Goal: Complete application form

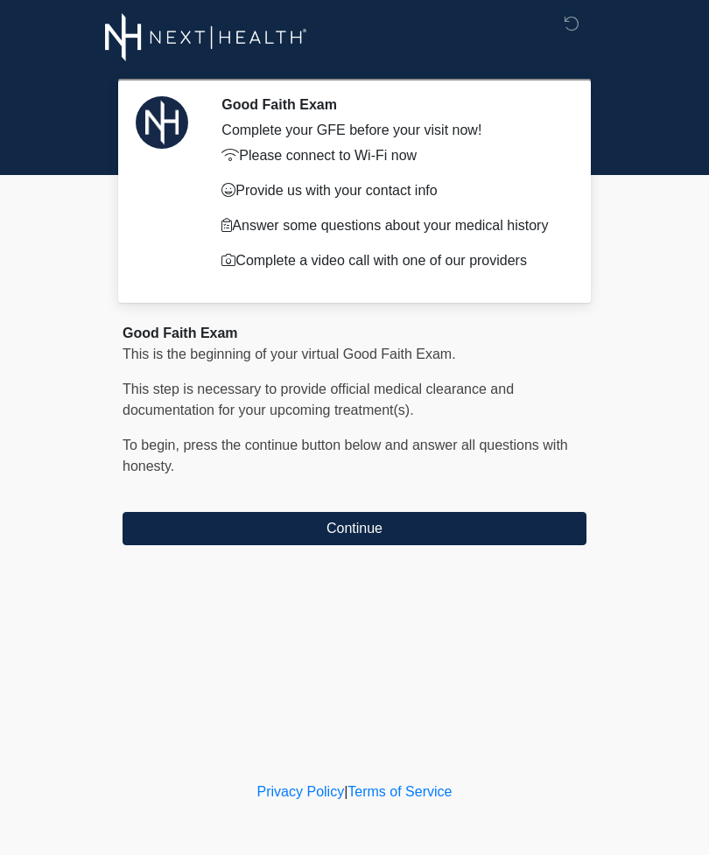
click at [491, 523] on button "Continue" at bounding box center [354, 528] width 464 height 33
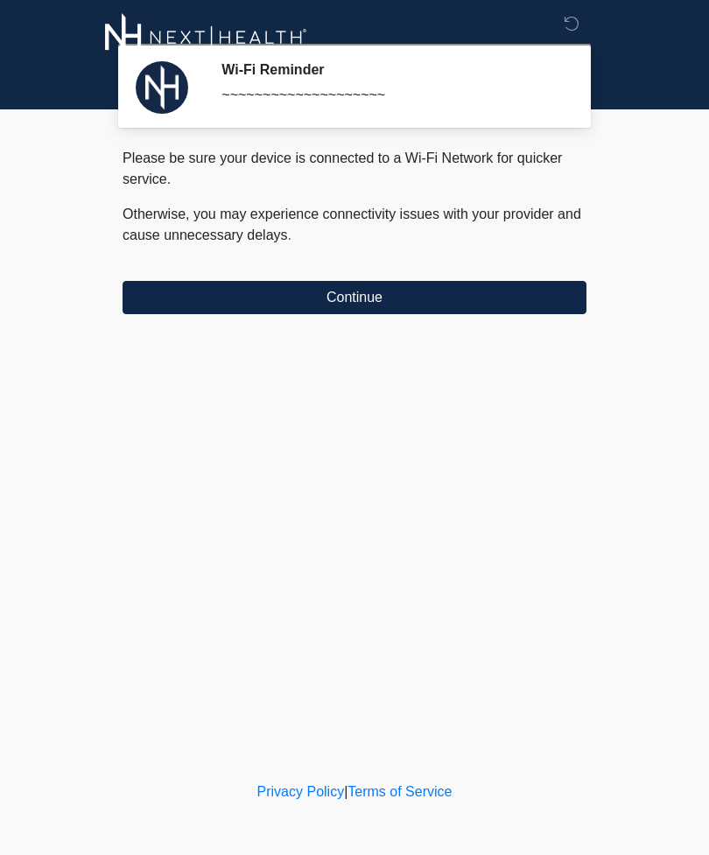
click at [500, 311] on button "Continue" at bounding box center [354, 297] width 464 height 33
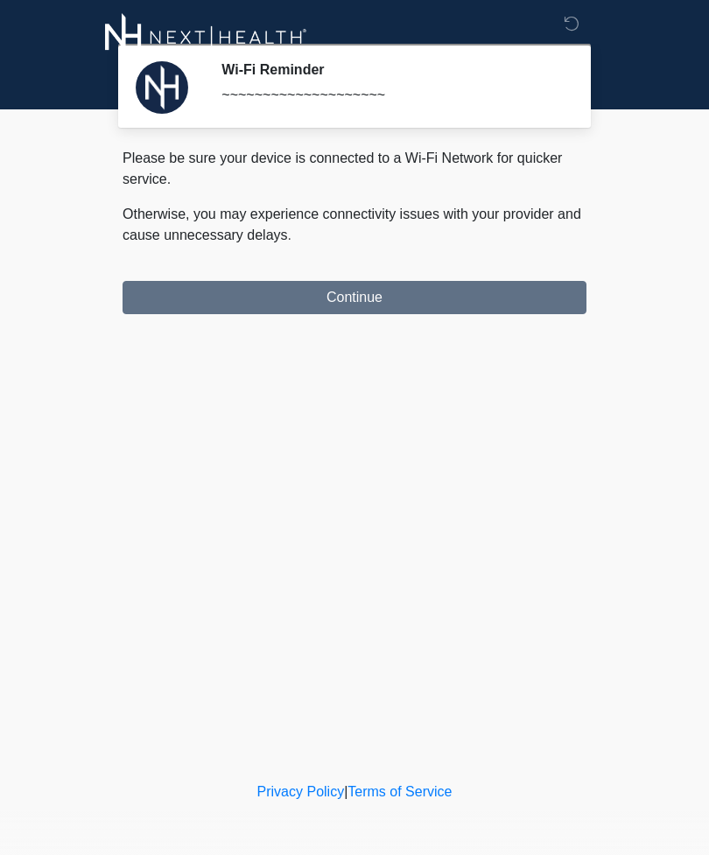
click at [484, 291] on div "Good Faith Exam This is the beginning of your virtual Good Faith Exam. ﻿﻿﻿﻿﻿﻿﻿﻿…" at bounding box center [354, 311] width 490 height 326
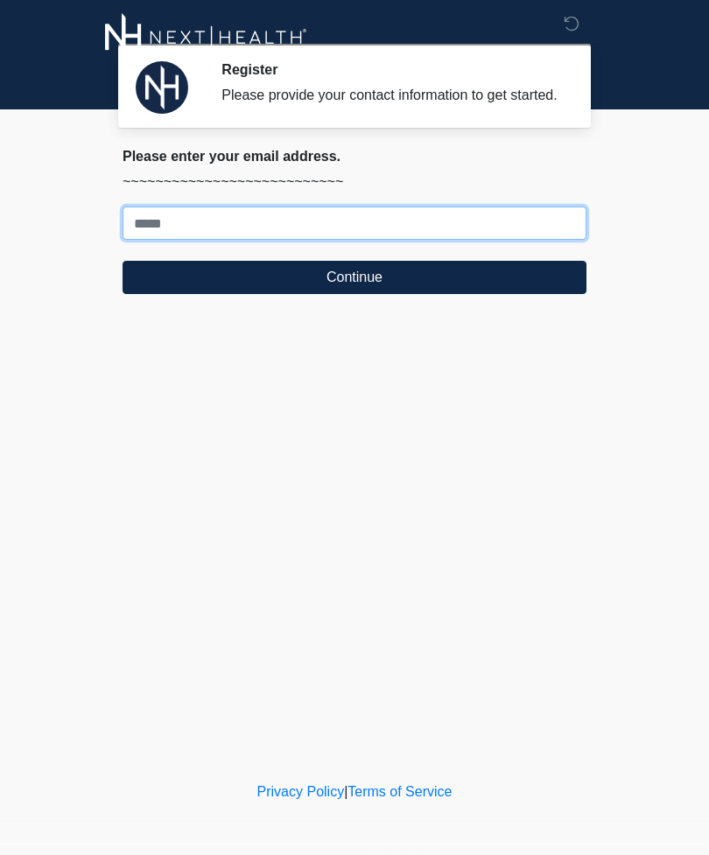
click at [253, 233] on input "Where should we email your treatment plan?" at bounding box center [354, 222] width 464 height 33
type input "**********"
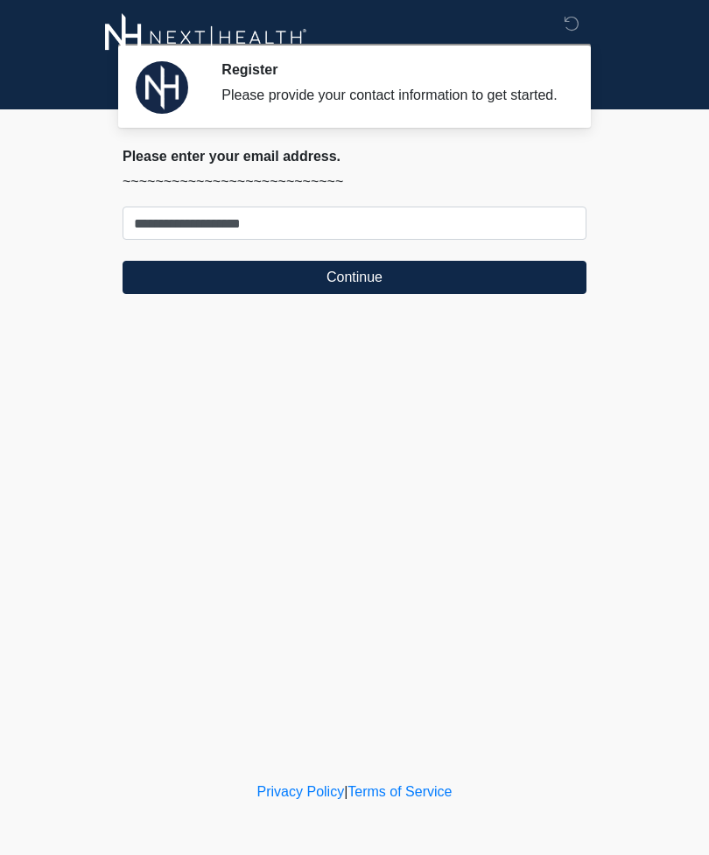
click at [367, 290] on button "Continue" at bounding box center [354, 277] width 464 height 33
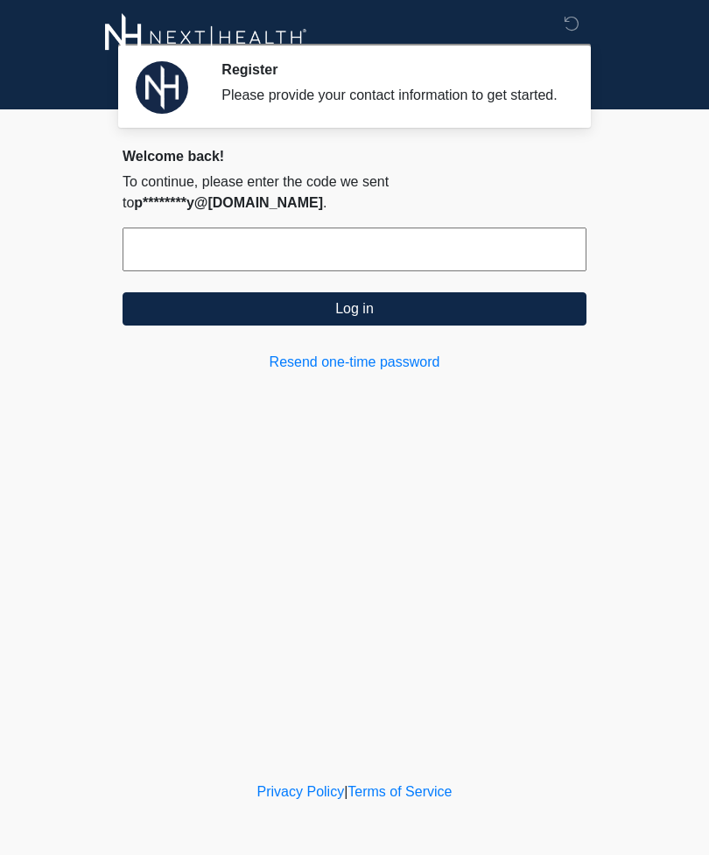
click at [434, 246] on input "text" at bounding box center [354, 249] width 464 height 44
type input "******"
click at [422, 312] on button "Log in" at bounding box center [354, 308] width 464 height 33
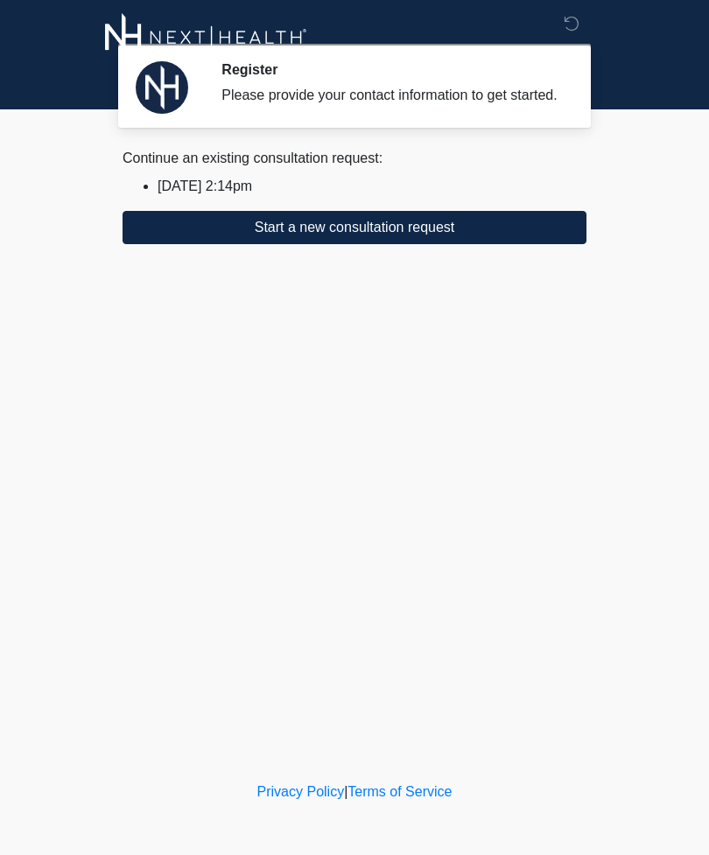
click at [440, 236] on button "Start a new consultation request" at bounding box center [354, 227] width 464 height 33
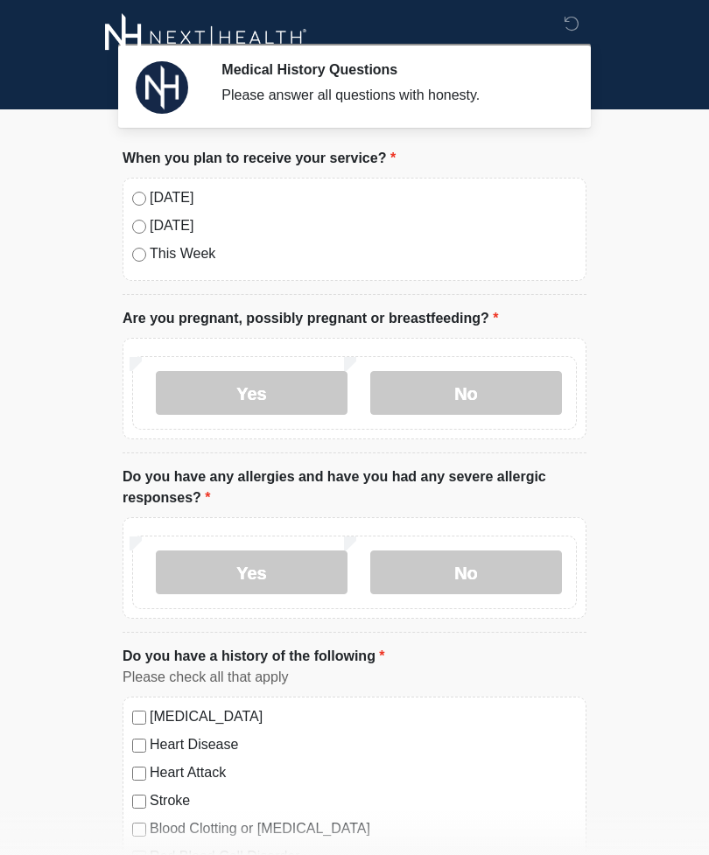
click at [157, 195] on label "Today" at bounding box center [363, 197] width 427 height 21
click at [441, 394] on label "No" at bounding box center [466, 393] width 192 height 44
click at [461, 578] on label "No" at bounding box center [466, 572] width 192 height 44
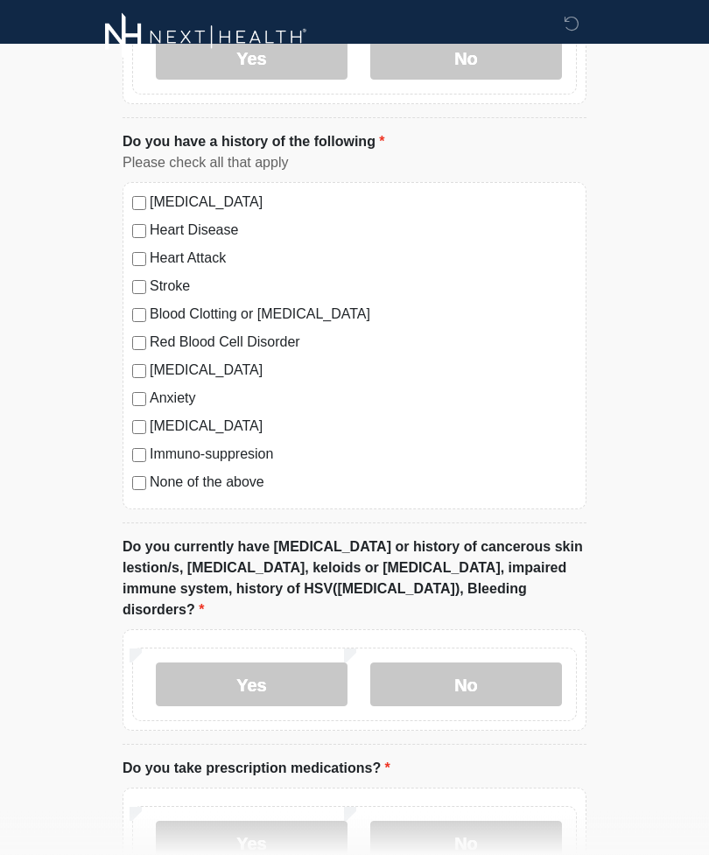
click at [485, 681] on label "No" at bounding box center [466, 685] width 192 height 44
click at [469, 836] on label "No" at bounding box center [466, 843] width 192 height 44
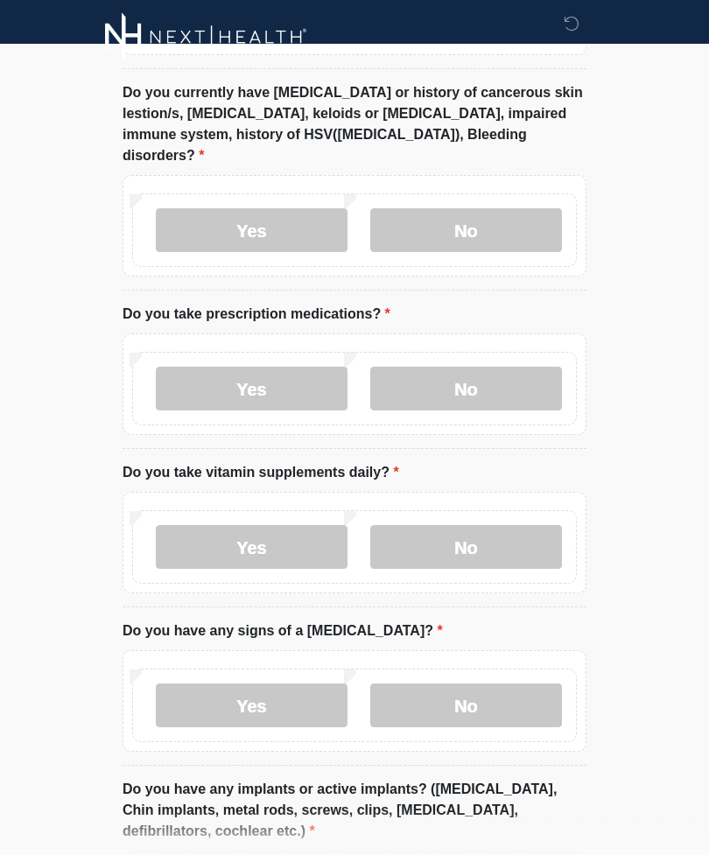
click at [265, 531] on label "Yes" at bounding box center [252, 548] width 192 height 44
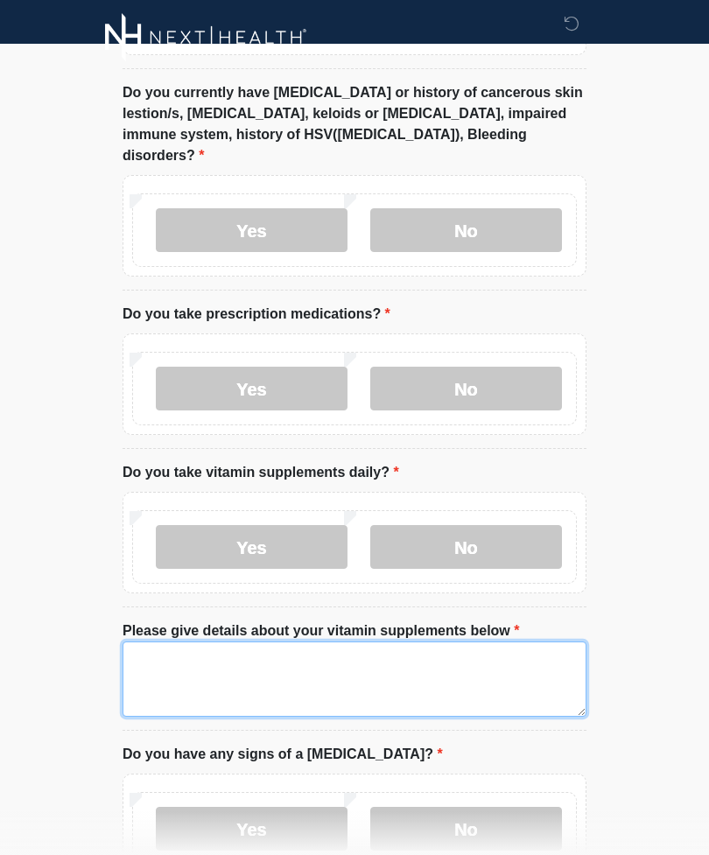
click at [311, 644] on textarea "Please give details about your vitamin supplements below" at bounding box center [354, 678] width 464 height 75
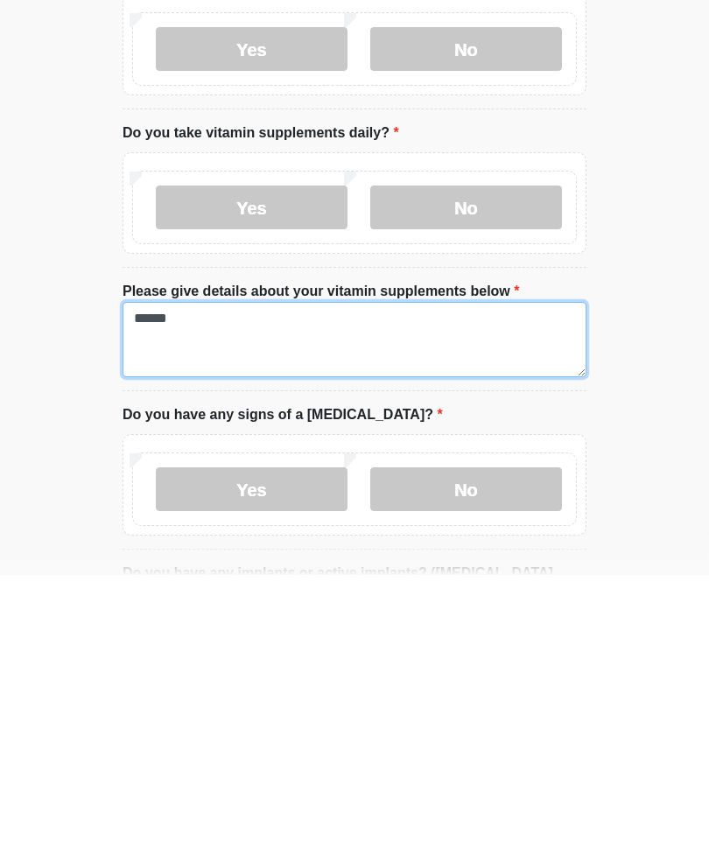
type textarea "******"
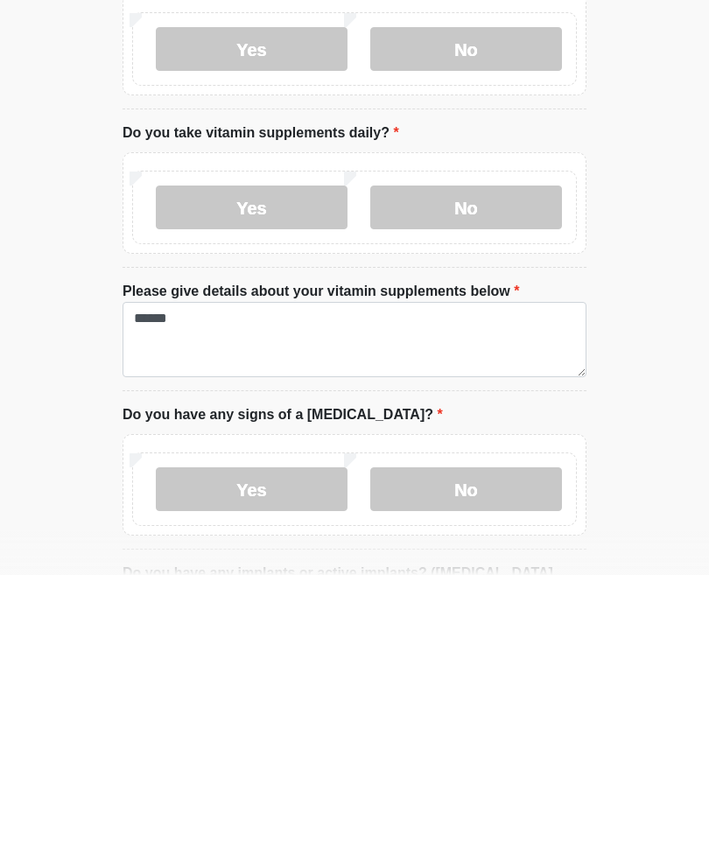
click at [494, 747] on label "No" at bounding box center [466, 769] width 192 height 44
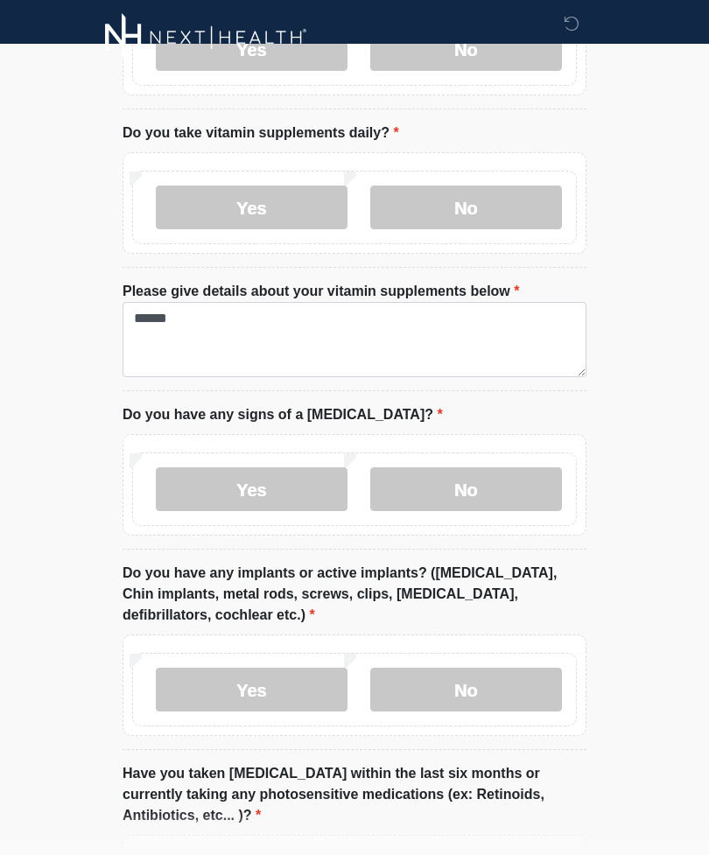
click at [268, 667] on label "Yes" at bounding box center [252, 689] width 192 height 44
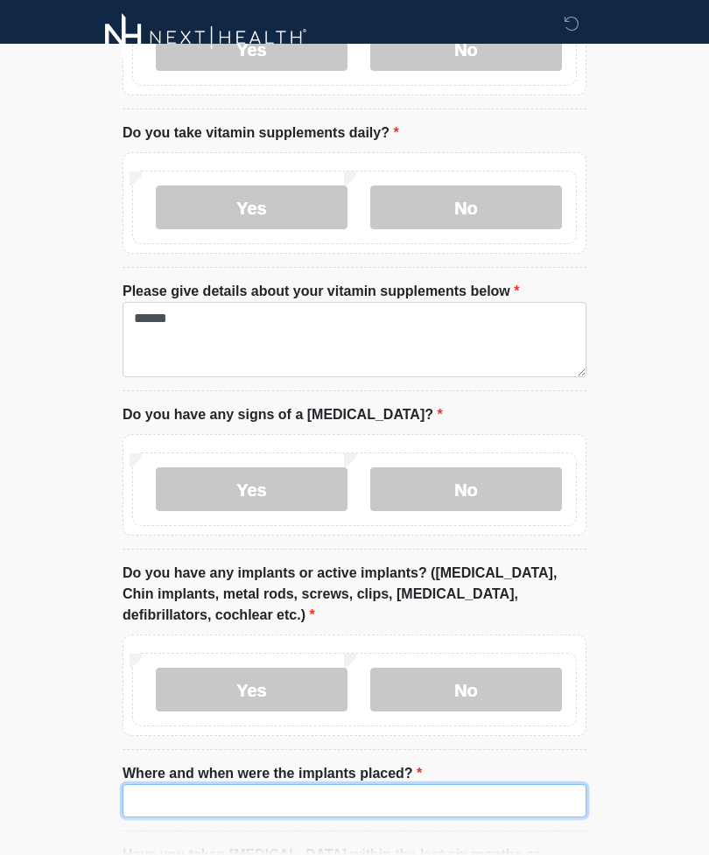
click at [265, 784] on input "Where and when were the implants placed?" at bounding box center [354, 800] width 464 height 33
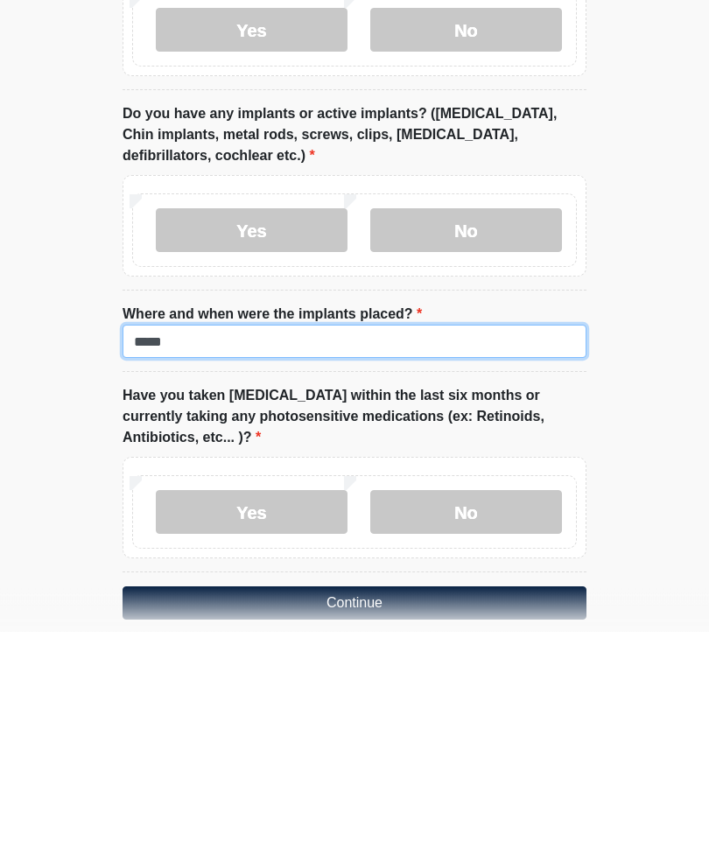
type input "*****"
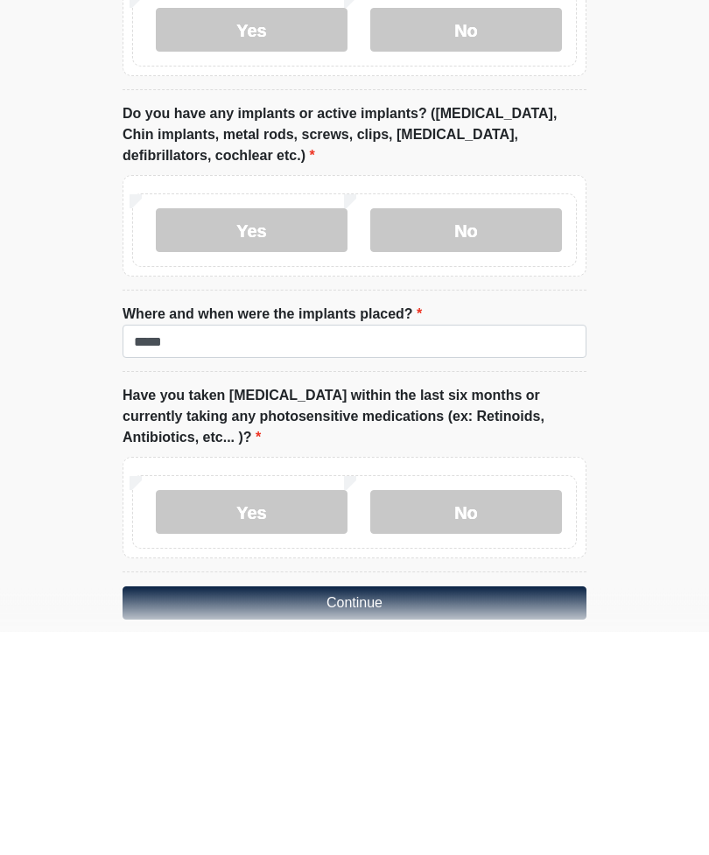
click at [493, 714] on label "No" at bounding box center [466, 736] width 192 height 44
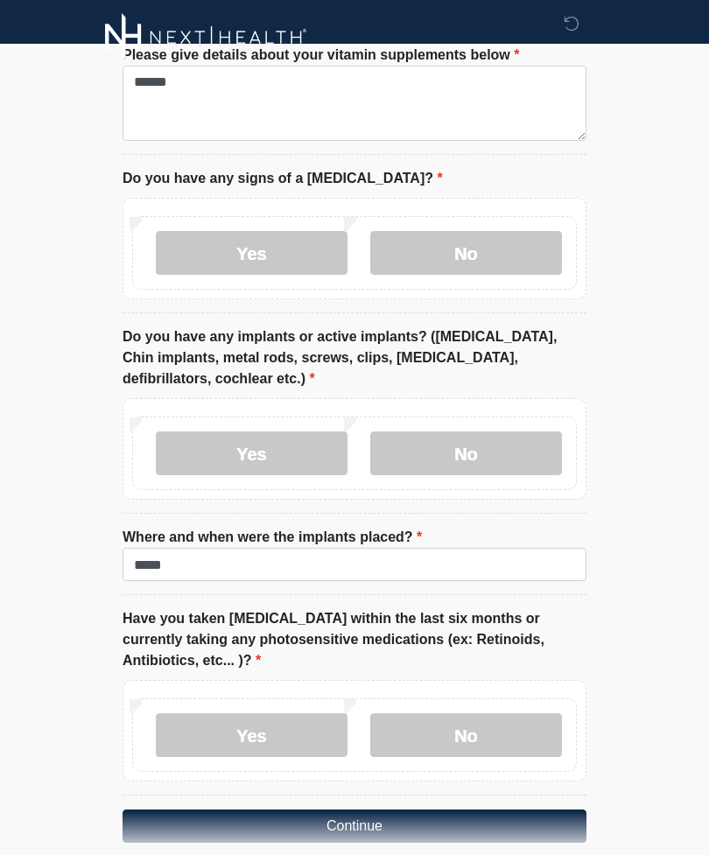
click at [414, 815] on button "Continue" at bounding box center [354, 825] width 464 height 33
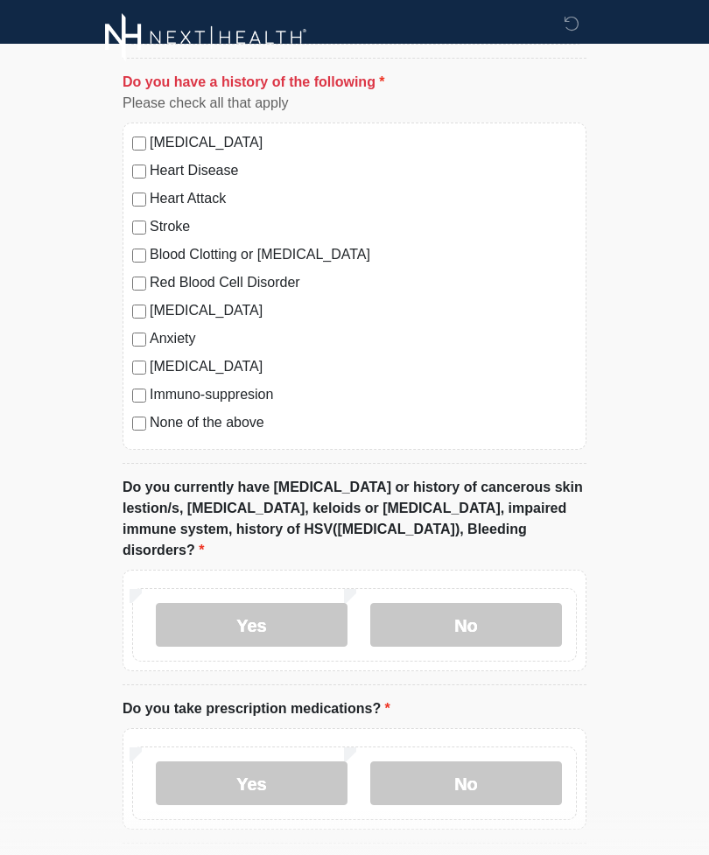
click at [213, 423] on label "None of the above" at bounding box center [363, 422] width 427 height 21
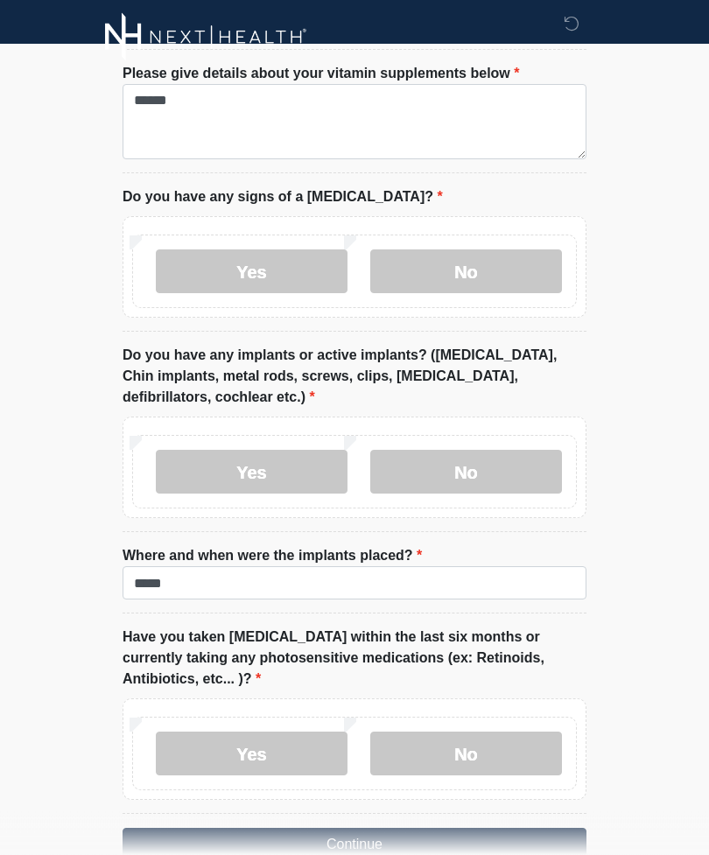
scroll to position [1544, 0]
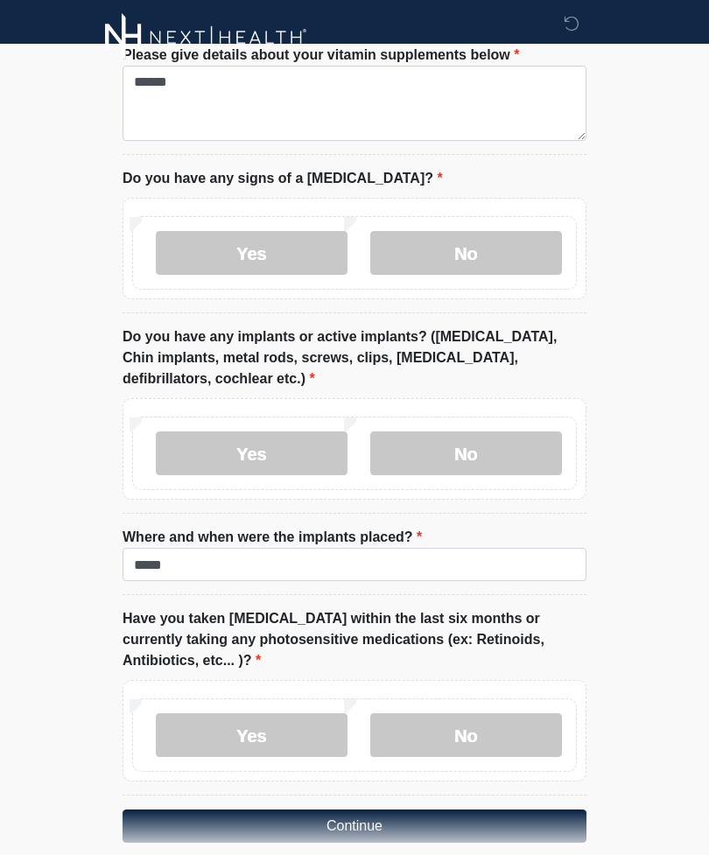
click at [403, 809] on button "Continue" at bounding box center [354, 825] width 464 height 33
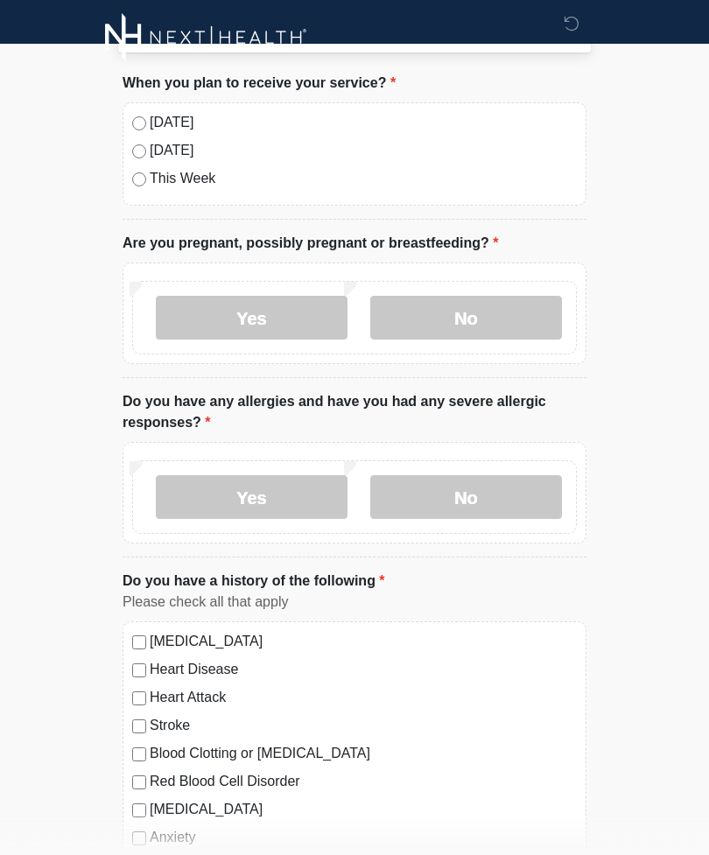
scroll to position [0, 0]
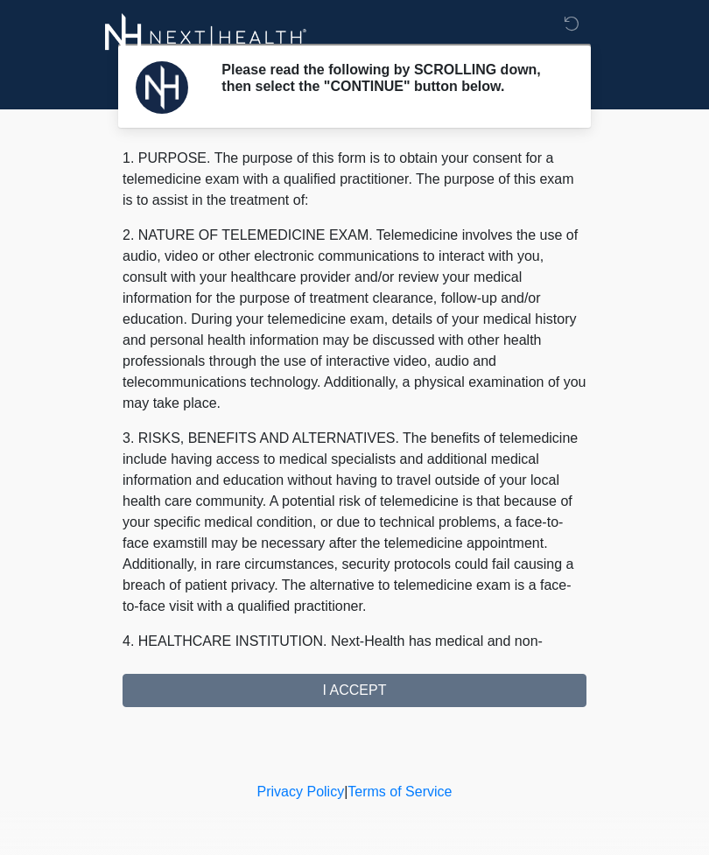
click at [438, 702] on div "1. PURPOSE. The purpose of this form is to obtain your consent for a telemedici…" at bounding box center [354, 427] width 464 height 559
click at [361, 701] on div "1. PURPOSE. The purpose of this form is to obtain your consent for a telemedici…" at bounding box center [354, 427] width 464 height 559
click at [363, 704] on div "1. PURPOSE. The purpose of this form is to obtain your consent for a telemedici…" at bounding box center [354, 427] width 464 height 559
click at [427, 79] on h2 "Please read the following by SCROLLING down, then select the "CONTINUE" button …" at bounding box center [390, 77] width 339 height 33
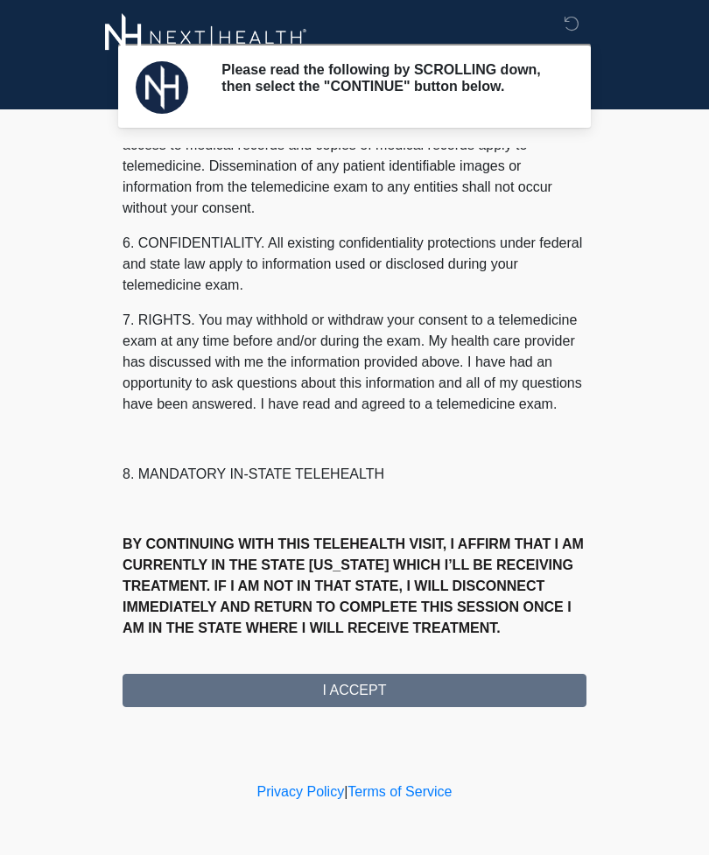
click at [378, 705] on div "1. PURPOSE. The purpose of this form is to obtain your consent for a telemedici…" at bounding box center [354, 427] width 464 height 559
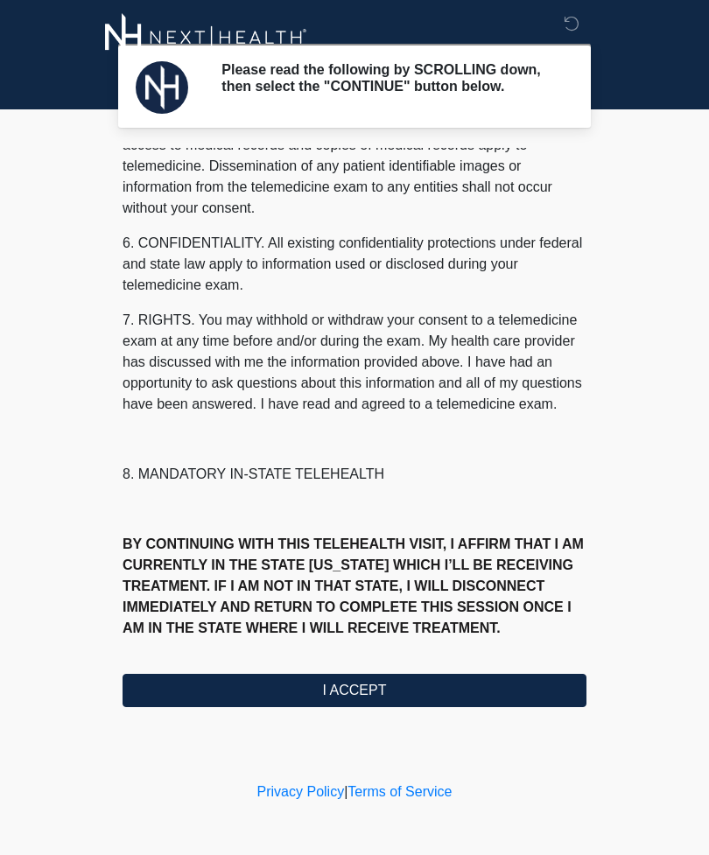
click at [388, 701] on button "I ACCEPT" at bounding box center [354, 690] width 464 height 33
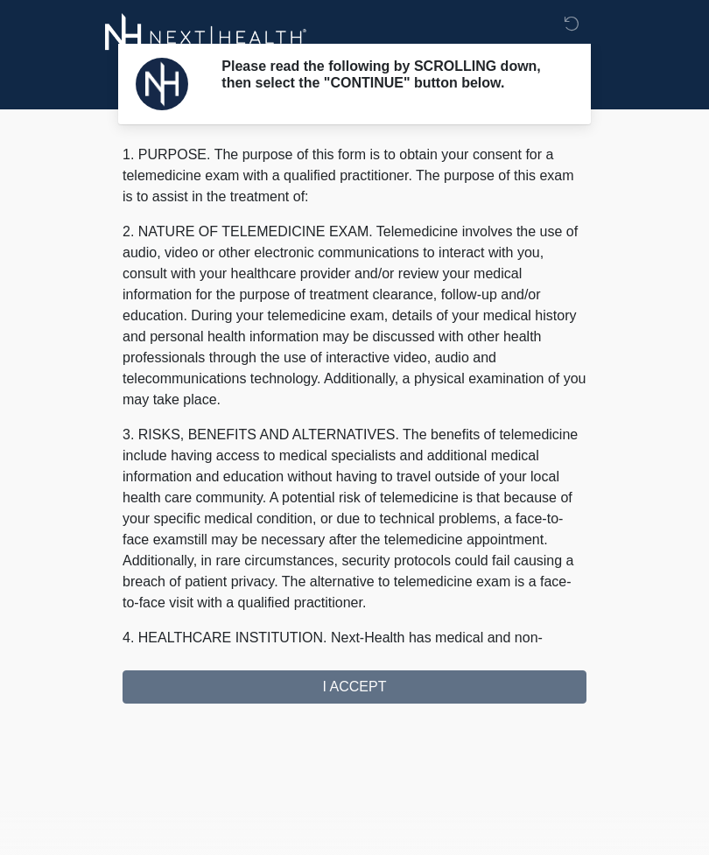
scroll to position [0, 0]
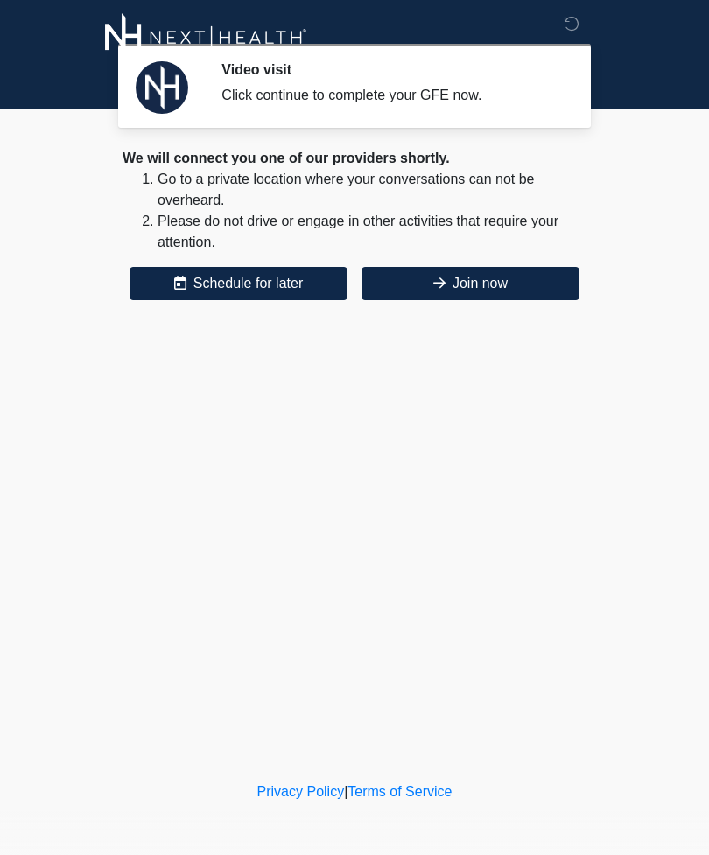
click at [470, 277] on button "Join now" at bounding box center [470, 283] width 218 height 33
